Goal: Task Accomplishment & Management: Use online tool/utility

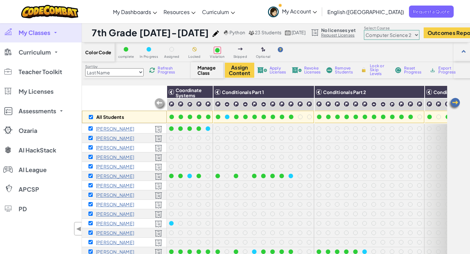
select select "5632661322961295f9428638"
click at [439, 33] on button "Outcomes Report" at bounding box center [451, 32] width 55 height 11
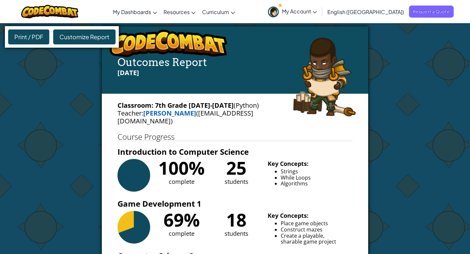
click at [86, 37] on span "Customize Report" at bounding box center [84, 37] width 50 height 8
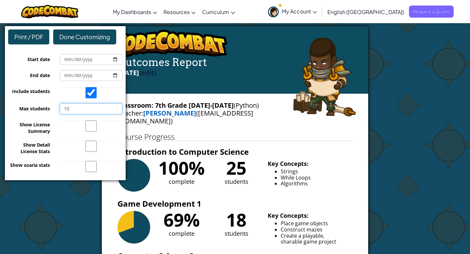
click at [71, 109] on input "10" at bounding box center [91, 108] width 63 height 11
type input "1"
type input "25"
click at [157, 89] on div "Outcomes Report [DATE] (edit)" at bounding box center [235, 59] width 266 height 67
